Goal: Information Seeking & Learning: Check status

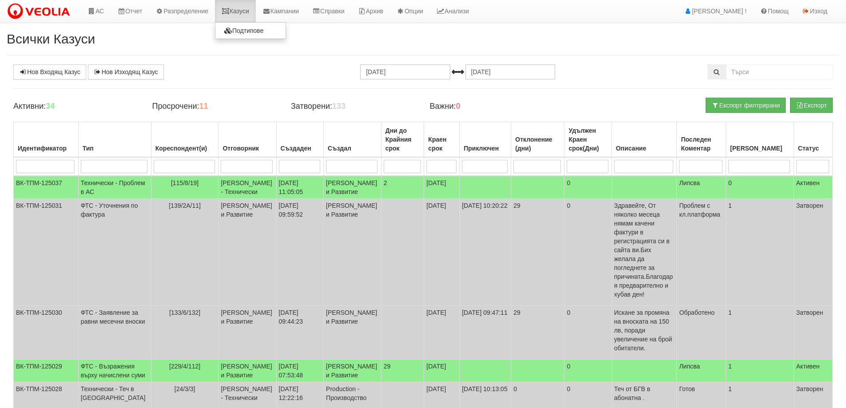
click at [238, 8] on link "Казуси" at bounding box center [235, 11] width 41 height 22
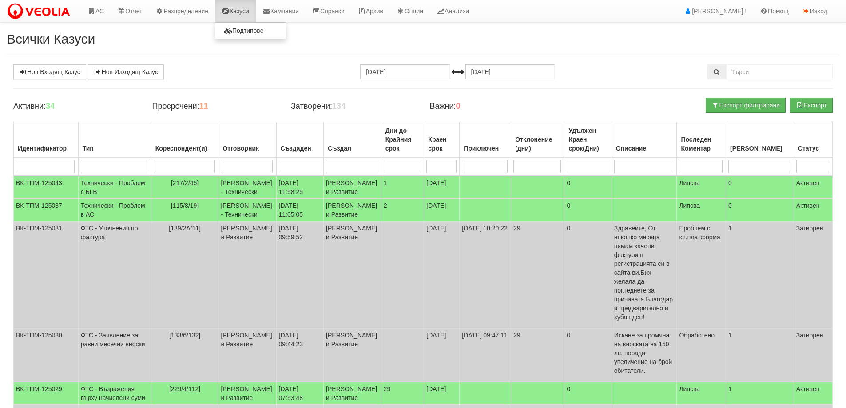
click at [254, 14] on link "Казуси" at bounding box center [235, 11] width 41 height 22
click at [229, 12] on icon at bounding box center [225, 11] width 8 height 6
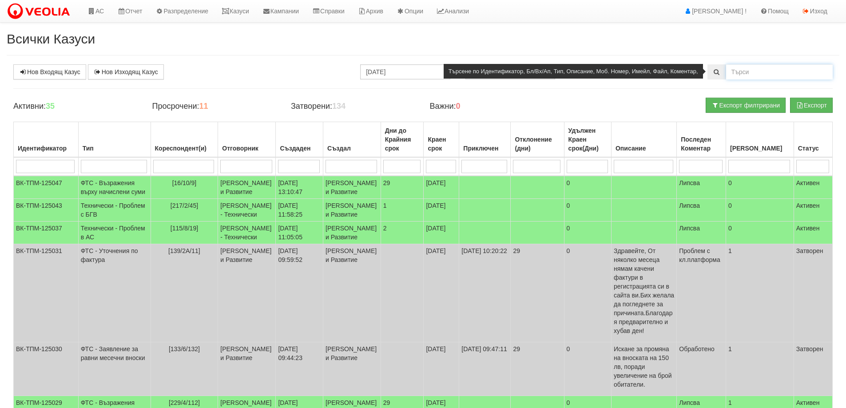
click at [731, 71] on input "text" at bounding box center [779, 71] width 107 height 15
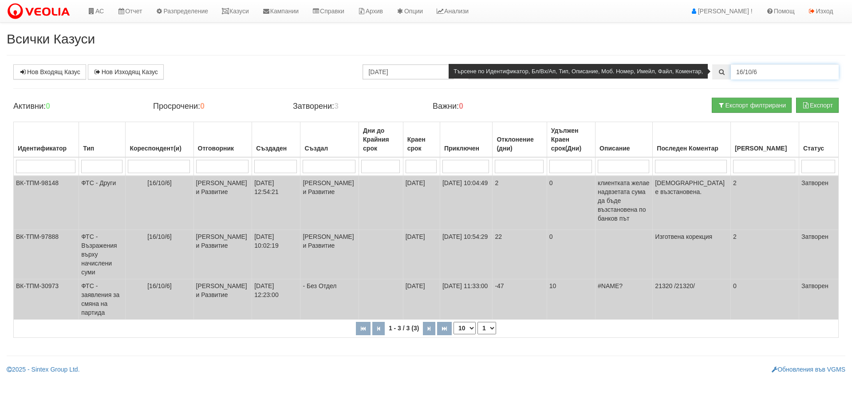
click at [785, 77] on input "16/10/6" at bounding box center [785, 71] width 108 height 15
type input "16/10/9"
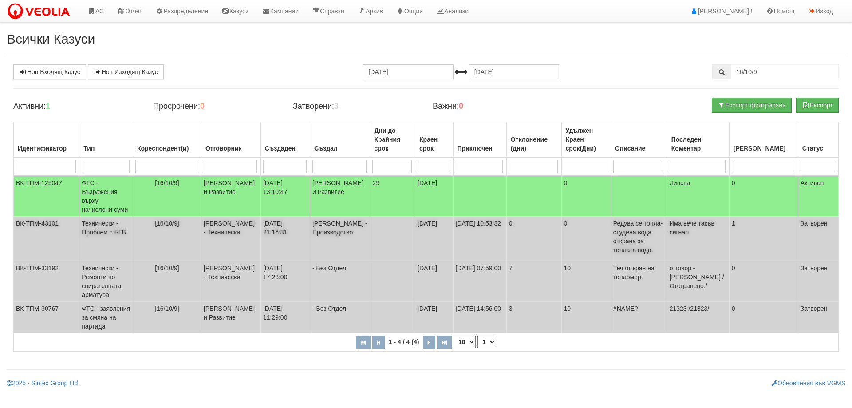
click at [648, 238] on p "Редува се топла- студена вода открана за топлата вода." at bounding box center [638, 237] width 51 height 36
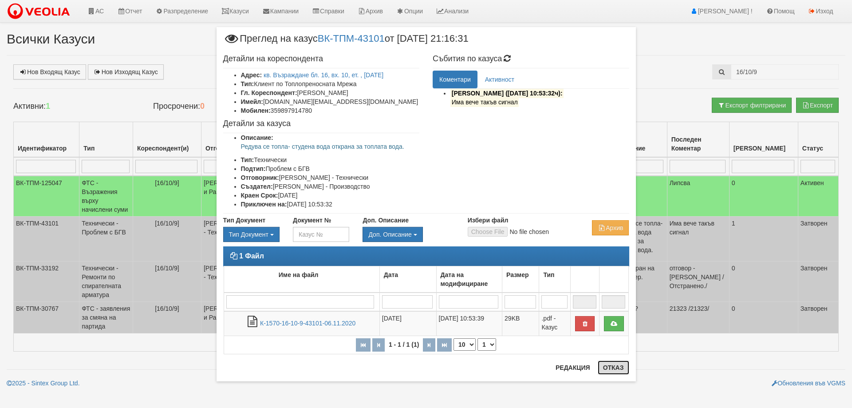
click at [612, 370] on button "Отказ" at bounding box center [614, 367] width 32 height 14
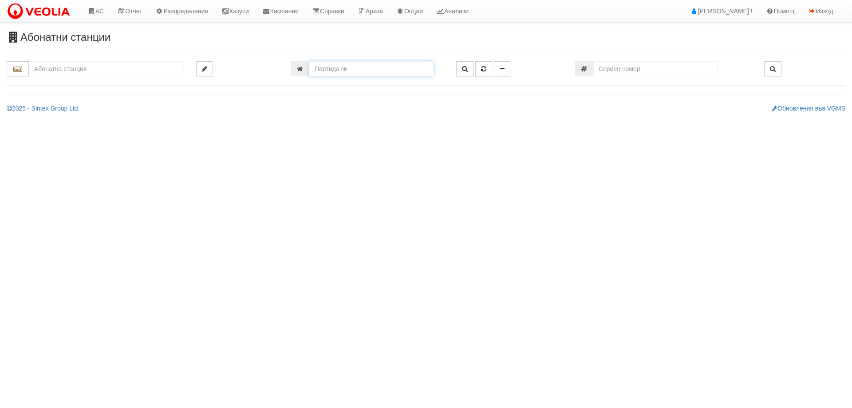
click at [423, 71] on input "number" at bounding box center [371, 68] width 124 height 15
type input "21323"
type input "016/10 - "ВЕОЛИЯ ЕНЕРДЖИ ВАРНА " ЕАД"
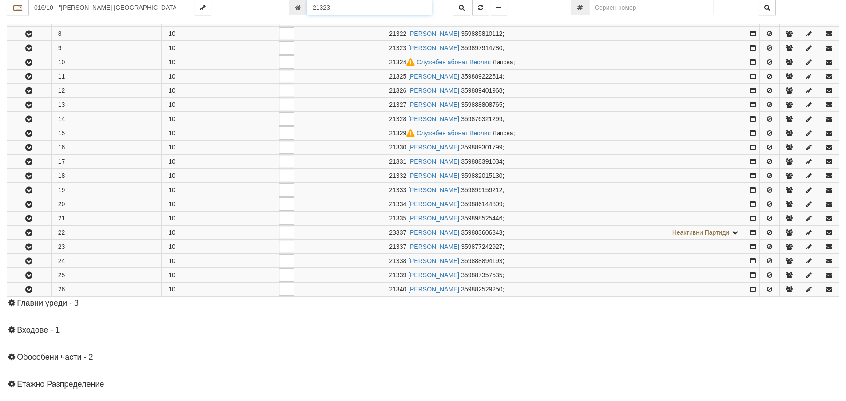
scroll to position [289, 0]
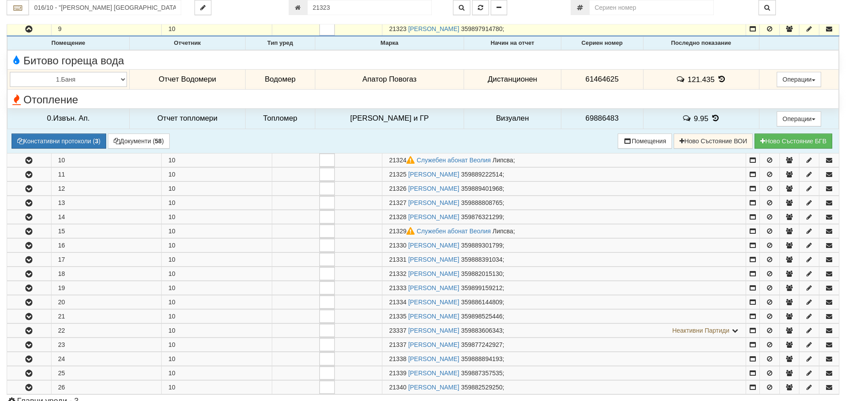
click at [716, 78] on icon at bounding box center [721, 79] width 10 height 8
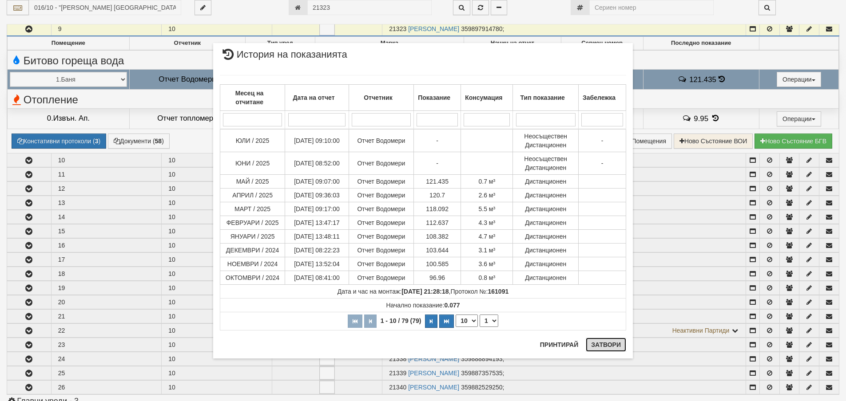
click at [617, 349] on button "Затвори" at bounding box center [605, 345] width 40 height 14
click at [617, 349] on div "× История на показанията Месец на отчитане Дата на отчет Отчетник Показание Кон…" at bounding box center [422, 190] width 433 height 381
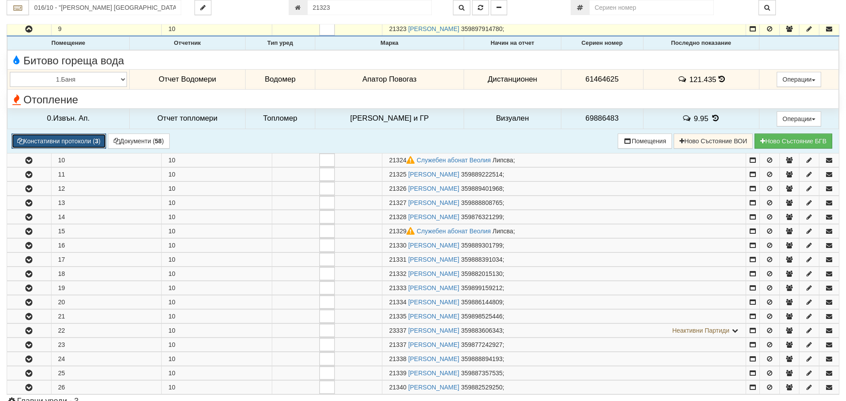
click at [47, 139] on button "Констативни протоколи ( 3 )" at bounding box center [59, 141] width 95 height 15
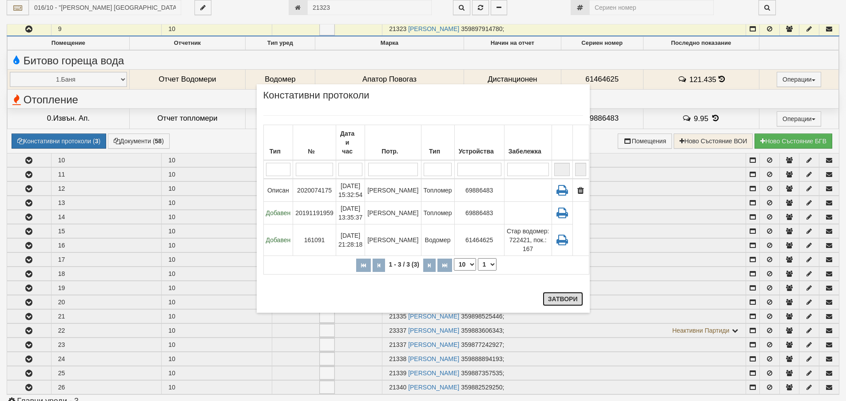
click at [559, 298] on button "Затвори" at bounding box center [562, 299] width 40 height 14
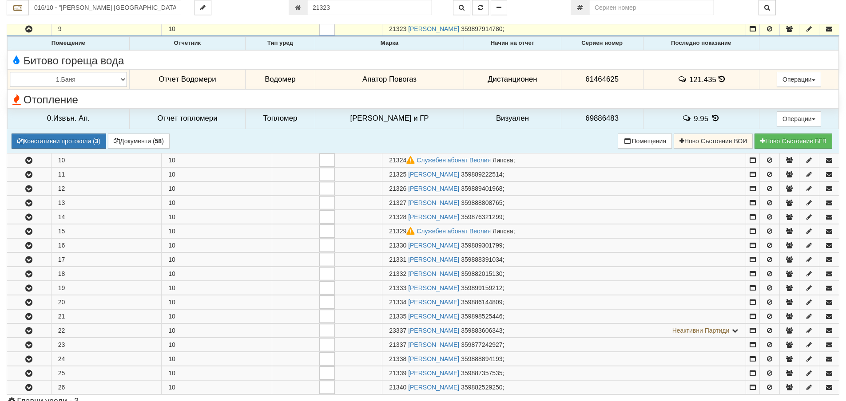
click at [718, 81] on icon at bounding box center [721, 79] width 6 height 8
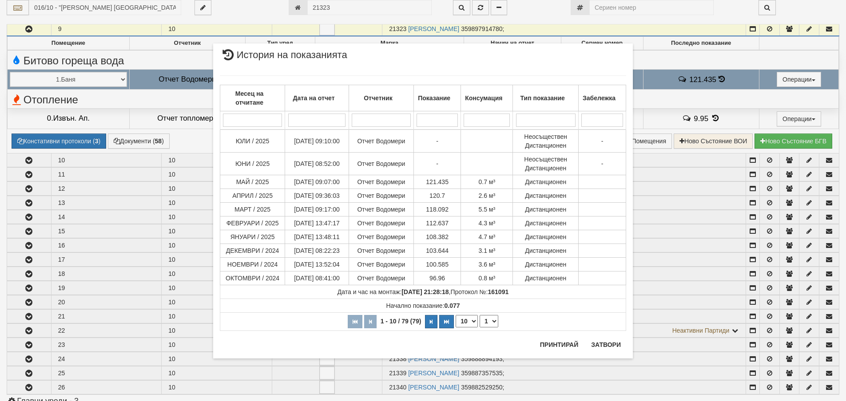
drag, startPoint x: 464, startPoint y: 322, endPoint x: 466, endPoint y: 327, distance: 5.8
click at [464, 322] on select "10 20 30 40" at bounding box center [466, 321] width 22 height 12
select select "40"
click at [455, 328] on select "10 20 30 40" at bounding box center [466, 321] width 22 height 12
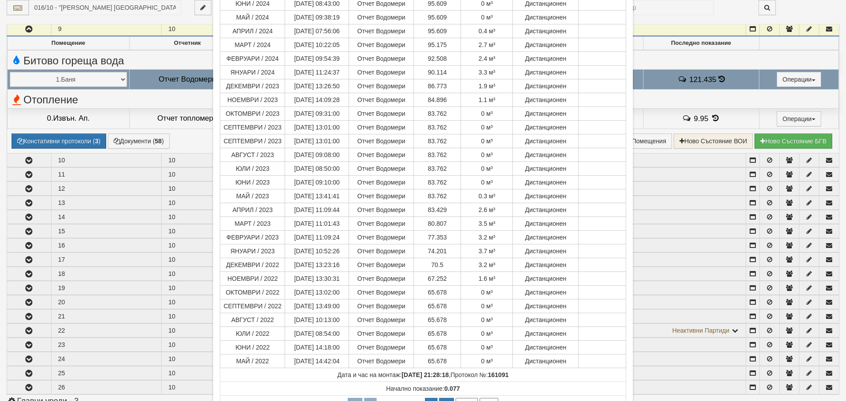
scroll to position [376, 0]
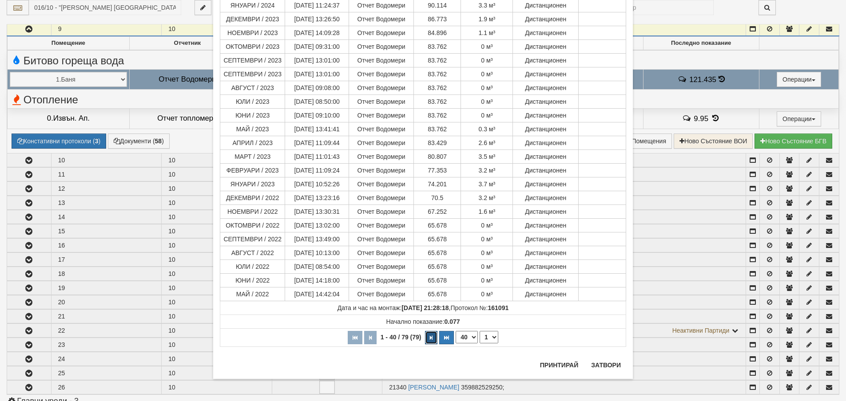
click at [430, 337] on icon "button" at bounding box center [431, 338] width 3 height 5
select select "2"
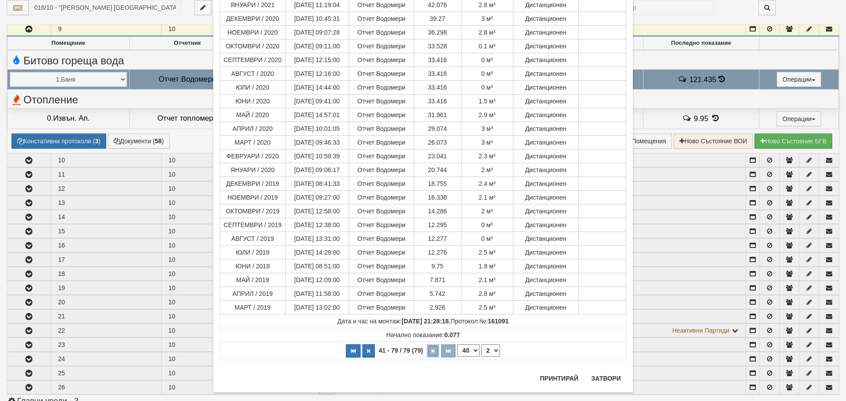
scroll to position [344, 0]
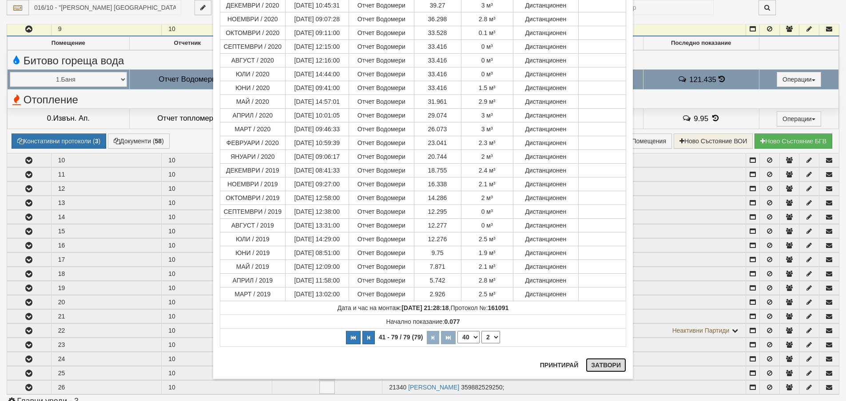
click at [604, 364] on button "Затвори" at bounding box center [605, 365] width 40 height 14
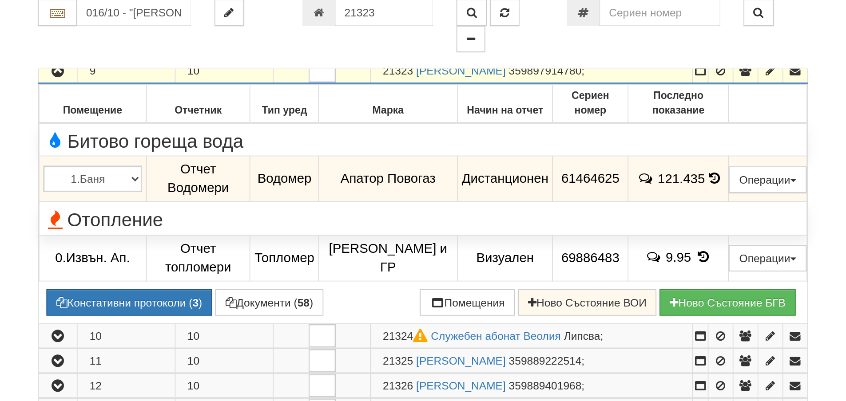
scroll to position [289, 0]
